Goal: Information Seeking & Learning: Understand process/instructions

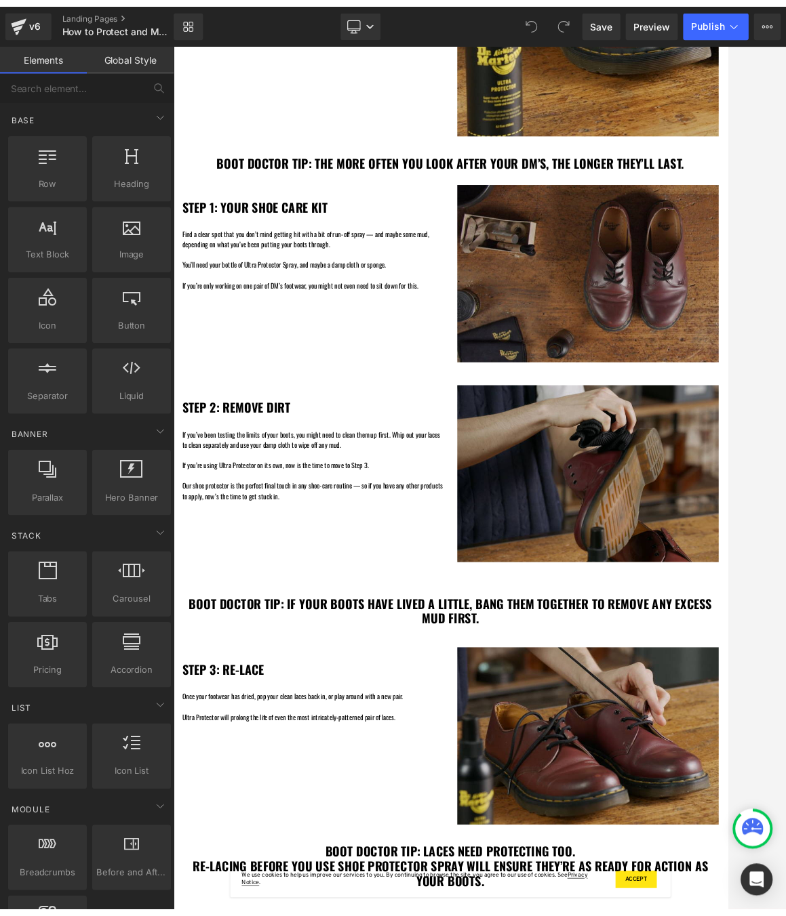
scroll to position [589, 0]
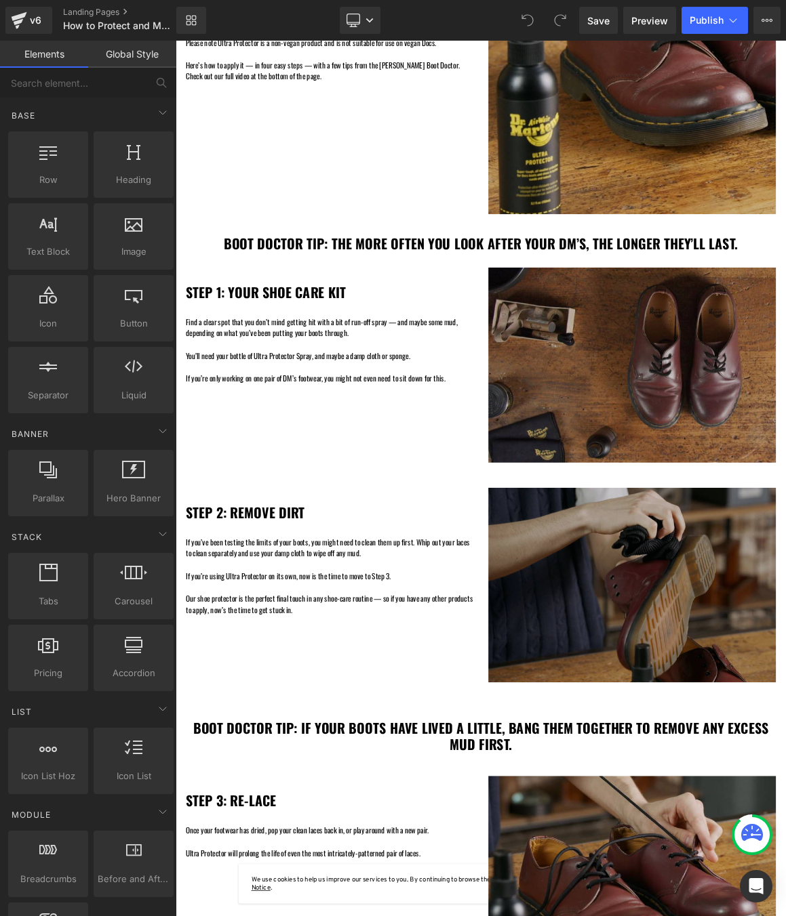
scroll to position [506, 0]
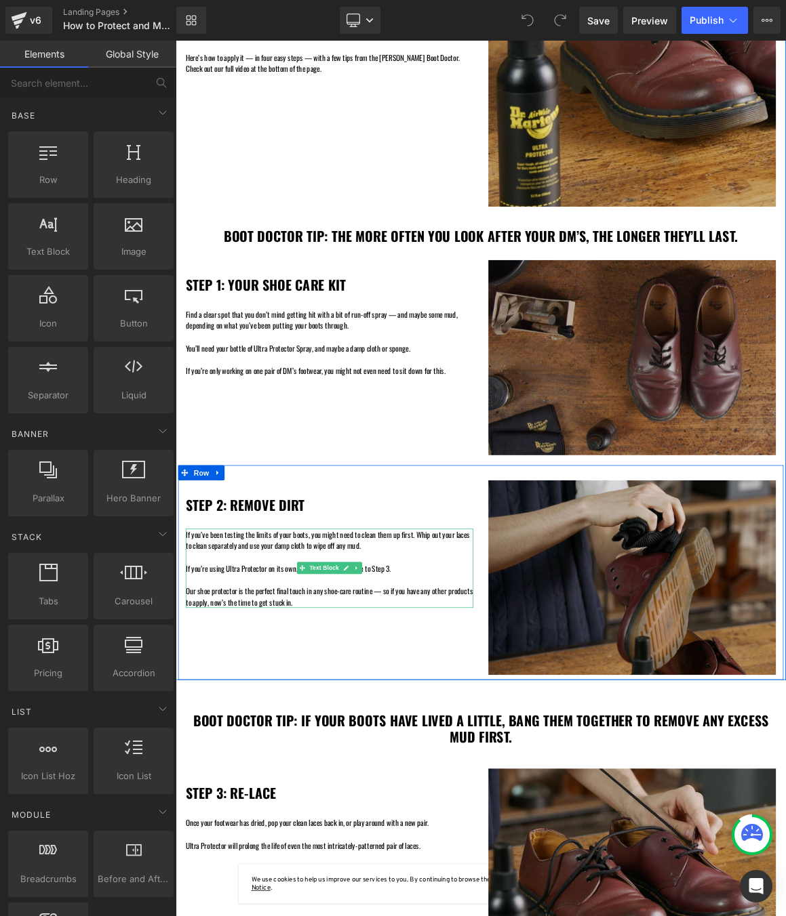
click at [320, 714] on p "If you’ve been testing the limits of your boots, you might need to clean them u…" at bounding box center [382, 712] width 386 height 31
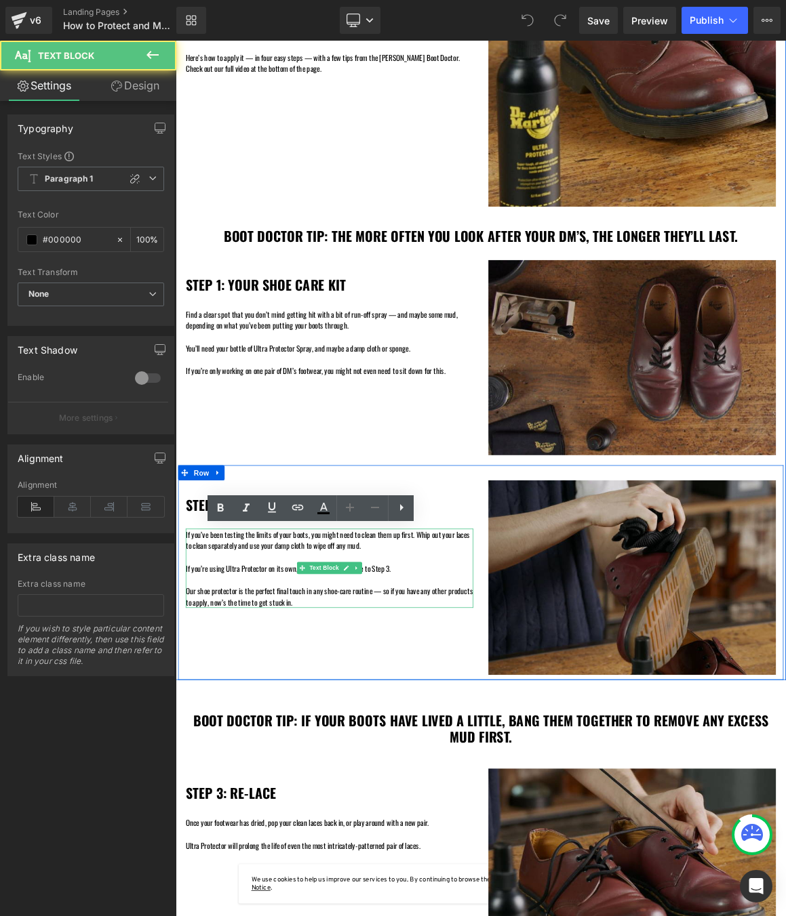
click at [420, 723] on p "If you’ve been testing the limits of your boots, you might need to clean them u…" at bounding box center [382, 712] width 386 height 31
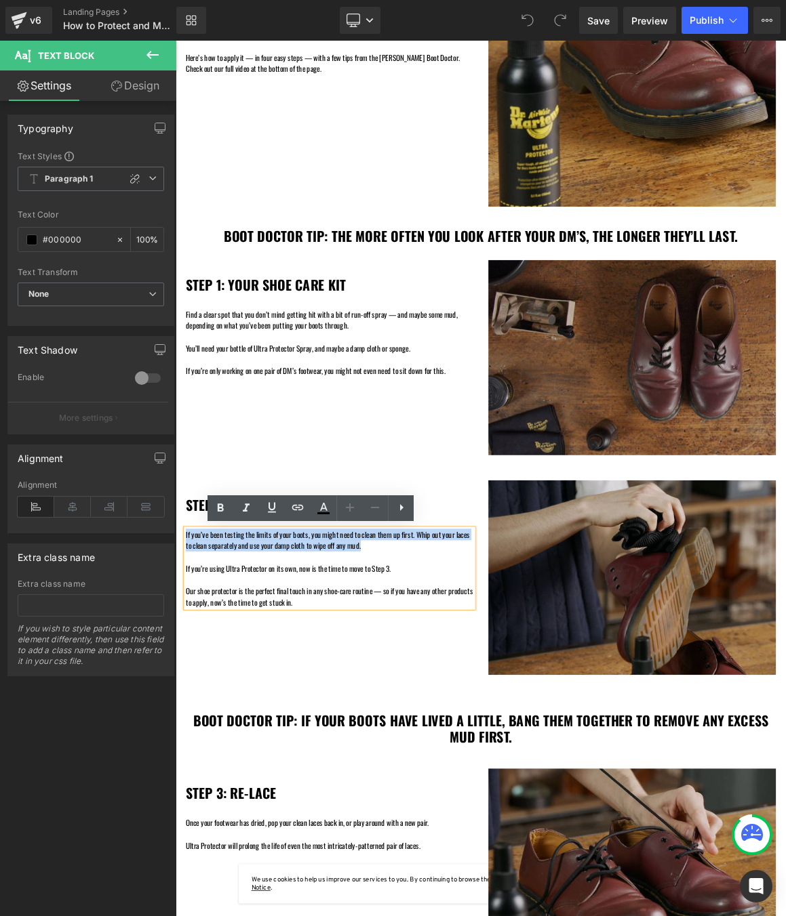
drag, startPoint x: 425, startPoint y: 724, endPoint x: 178, endPoint y: 704, distance: 247.6
click at [179, 704] on div "STEP 2: REMOVE DIRT Heading If you’ve been testing the limits of your boots, yo…" at bounding box center [382, 718] width 407 height 172
copy p "If you’ve been testing the limits of your boots, you might need to clean them u…"
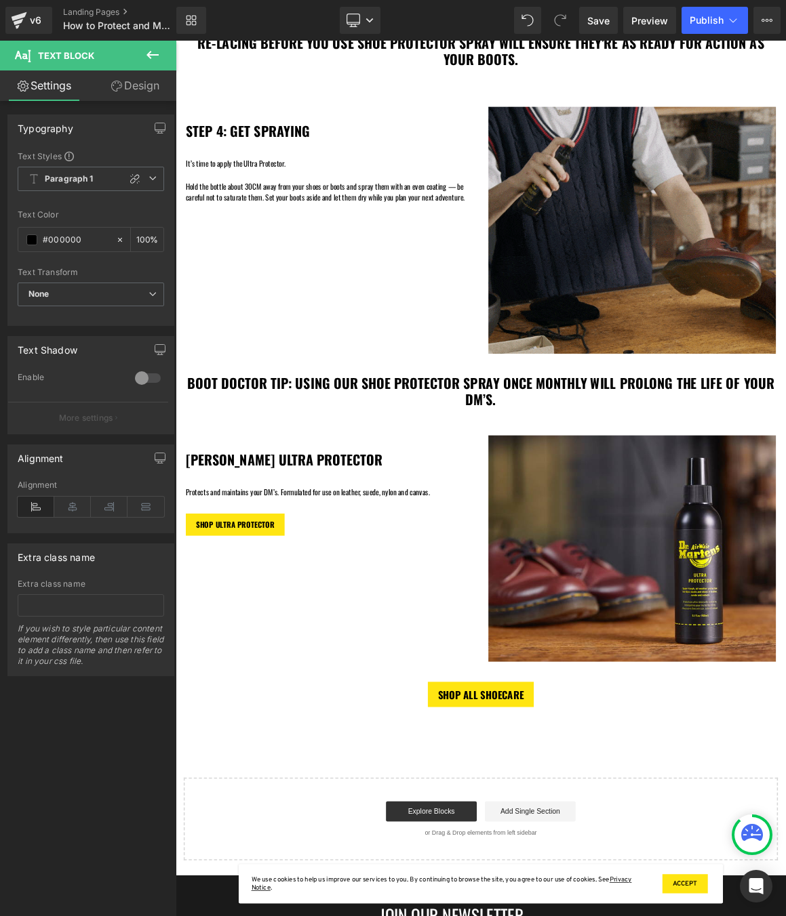
scroll to position [1808, 0]
